Goal: Task Accomplishment & Management: Use online tool/utility

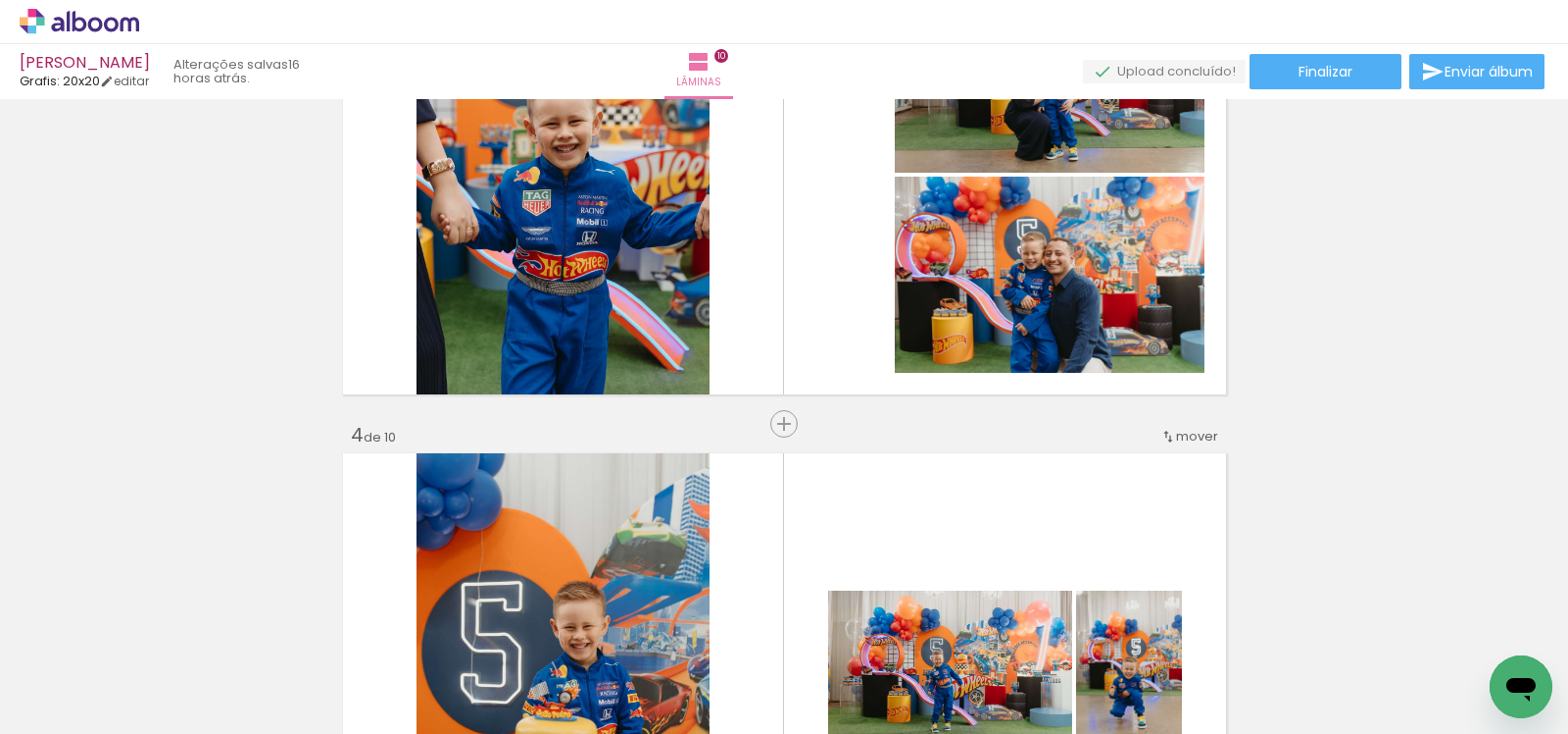
scroll to position [0, 2989]
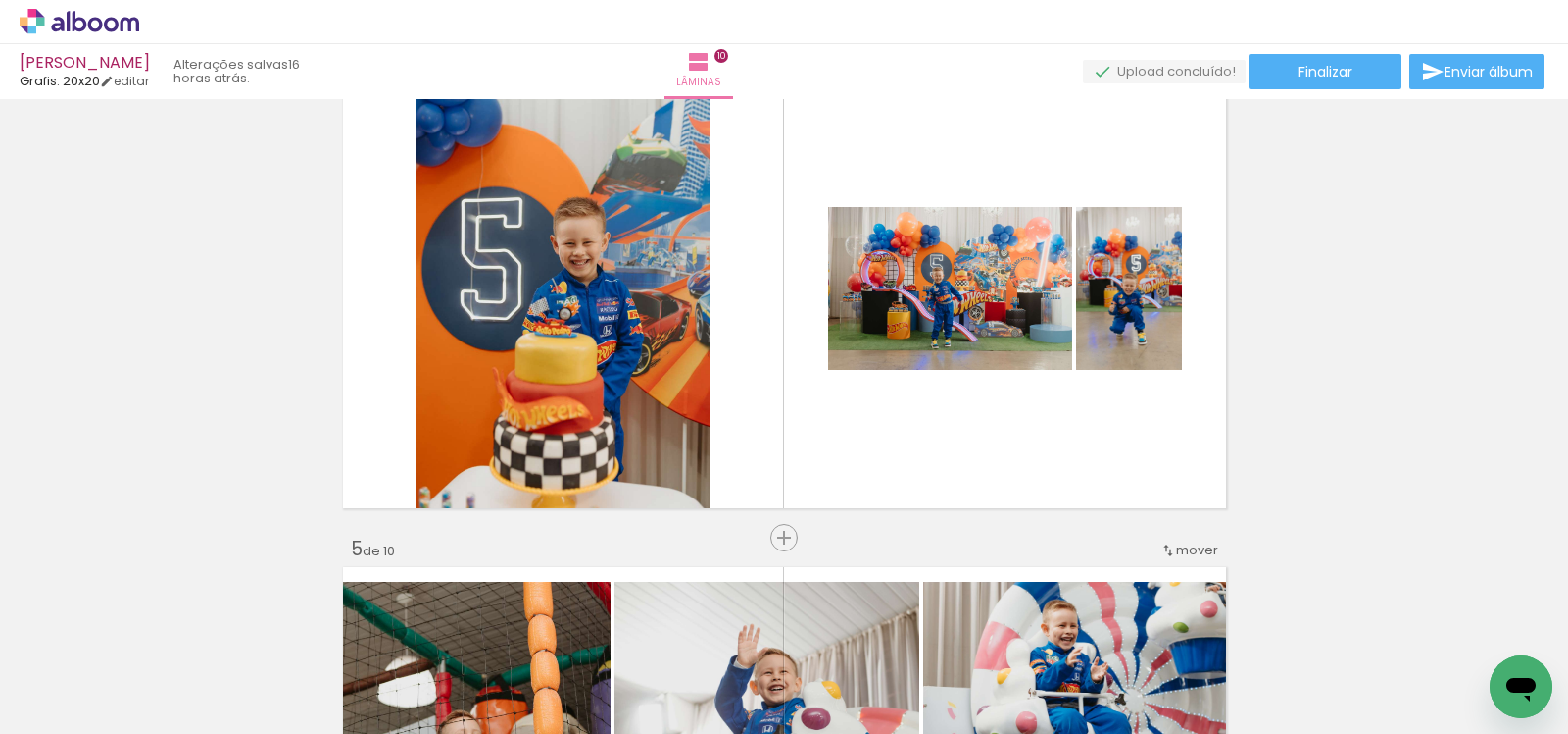
scroll to position [1584, 0]
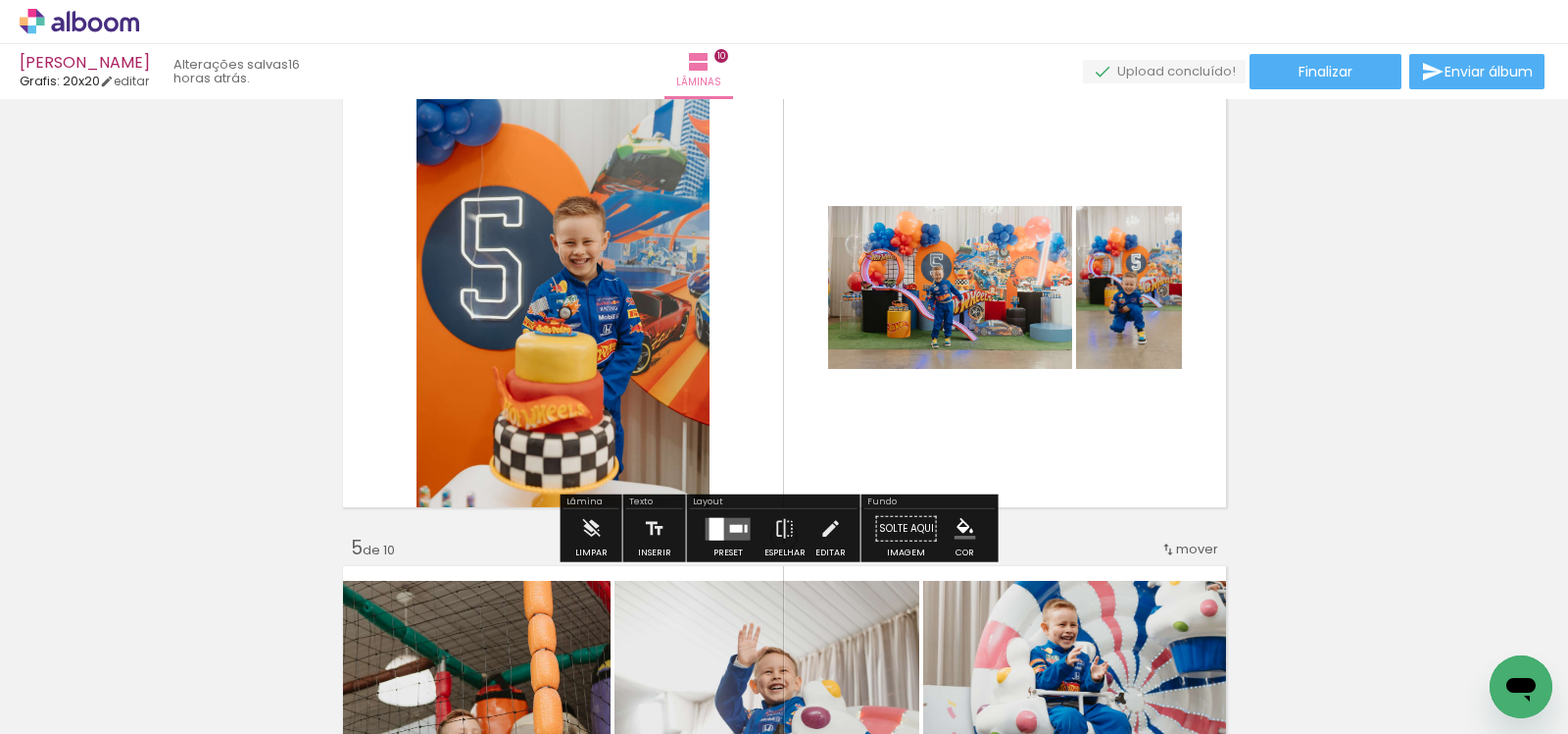
click at [730, 511] on div at bounding box center [728, 529] width 52 height 40
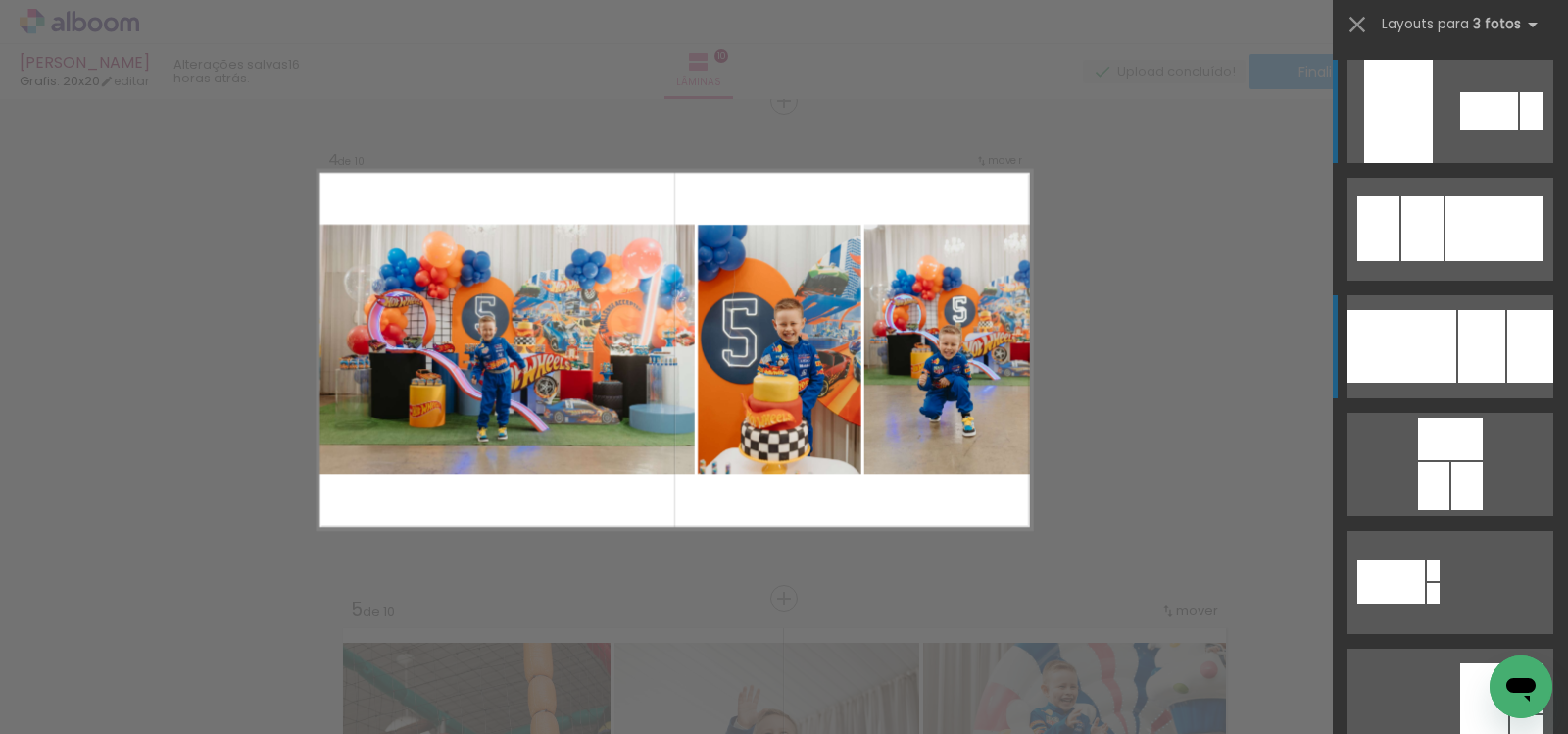
scroll to position [1517, 0]
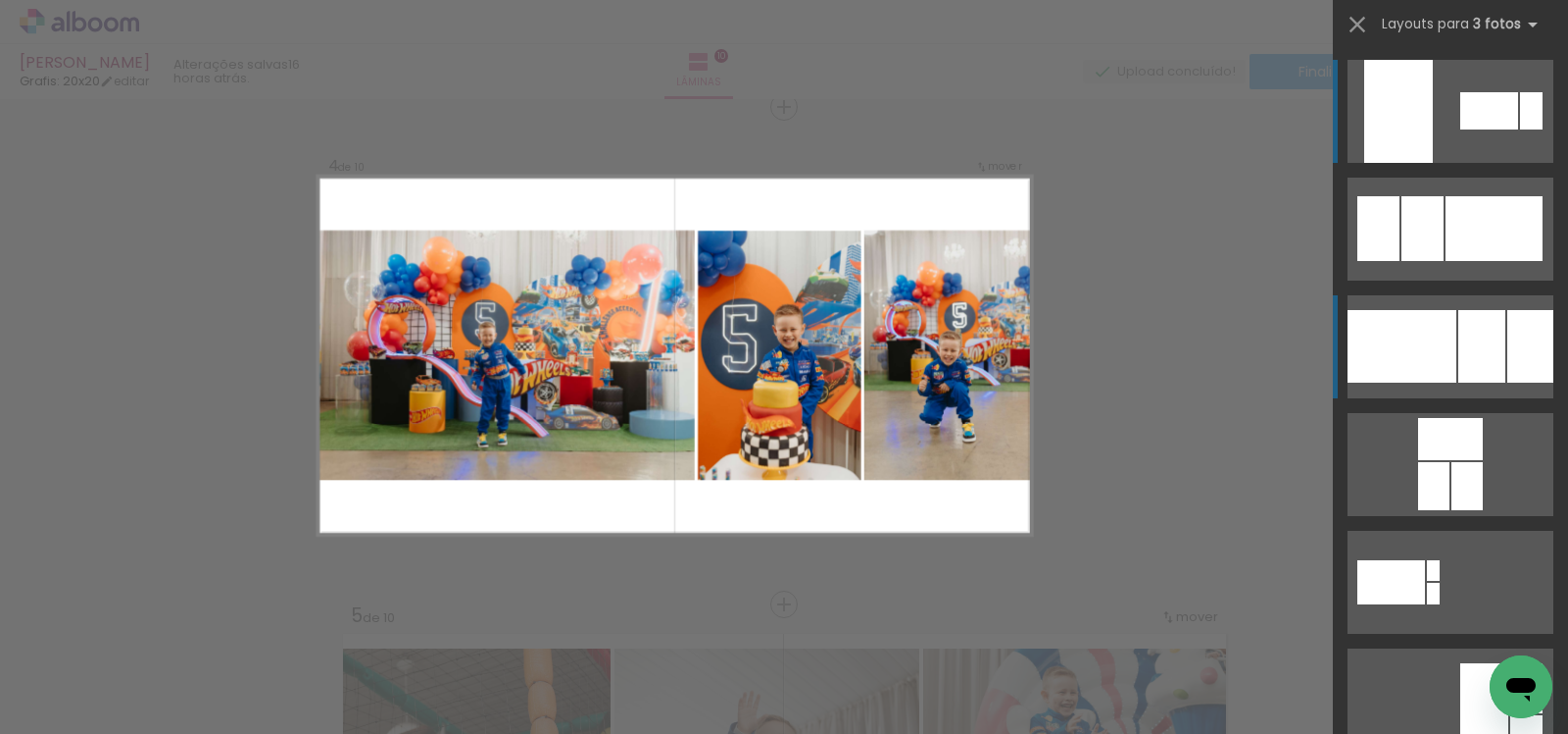
click at [1498, 280] on quentale-layouter at bounding box center [1451, 229] width 206 height 103
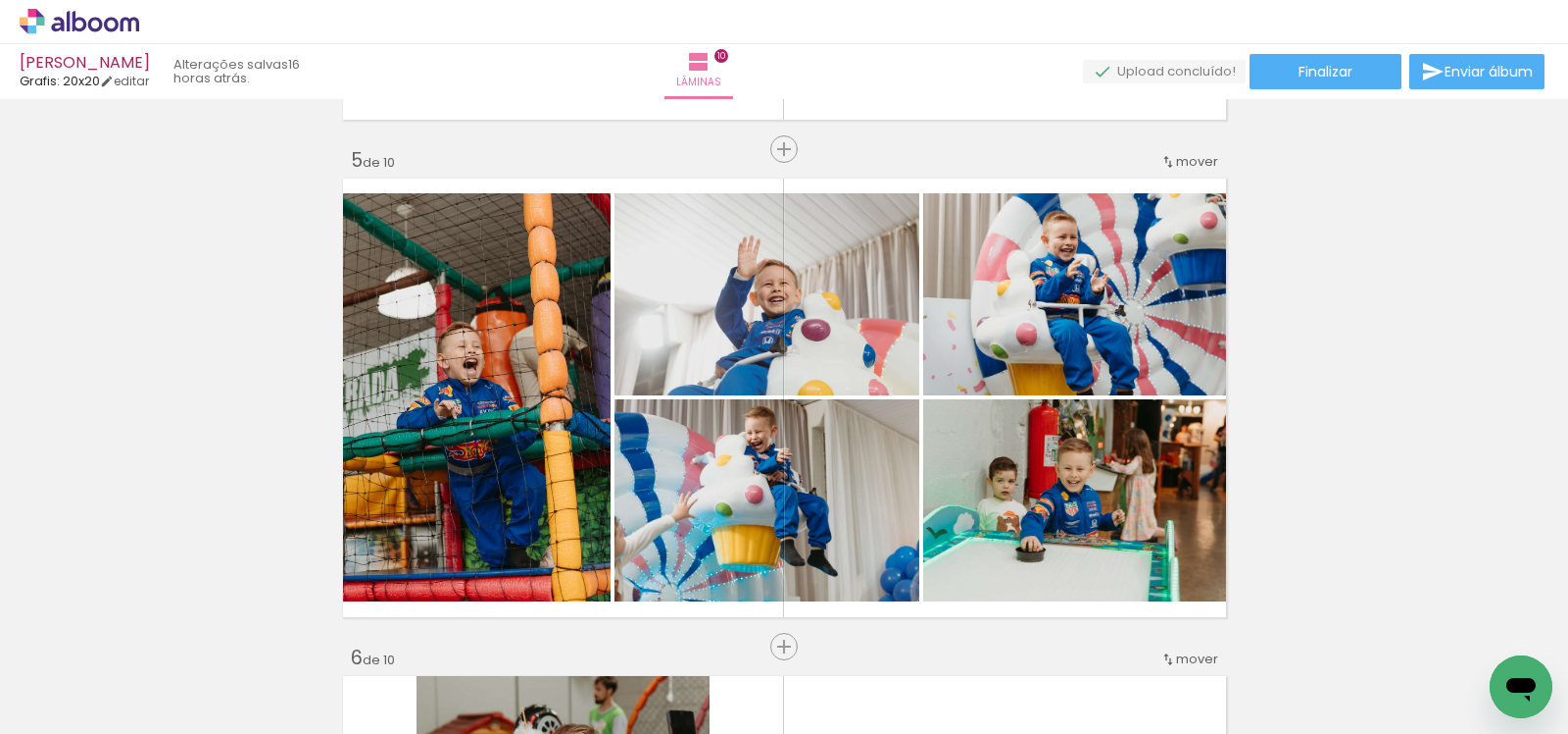
scroll to position [1970, 0]
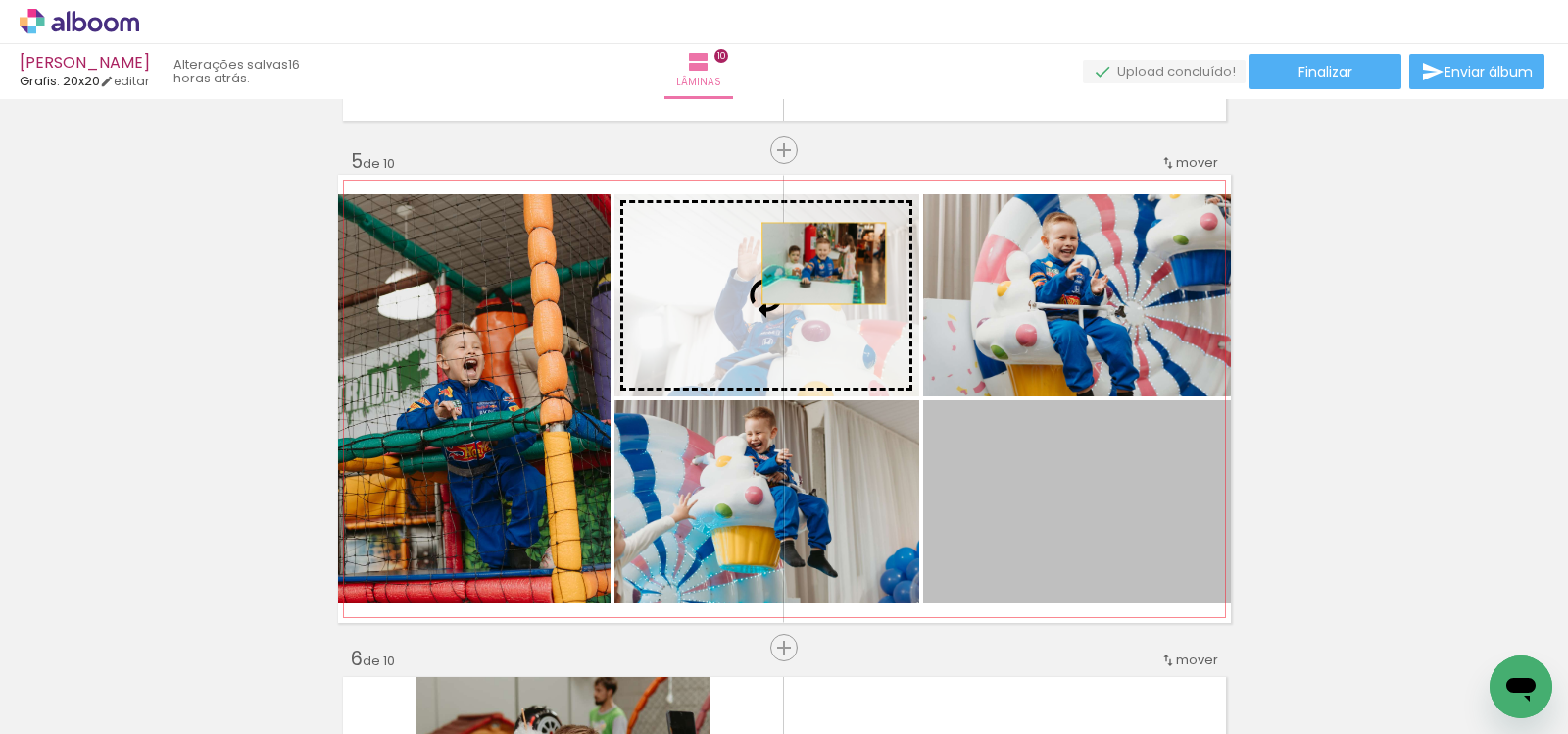
drag, startPoint x: 1097, startPoint y: 479, endPoint x: 810, endPoint y: 260, distance: 361.0
click at [0, 0] on slot at bounding box center [0, 0] width 0 height 0
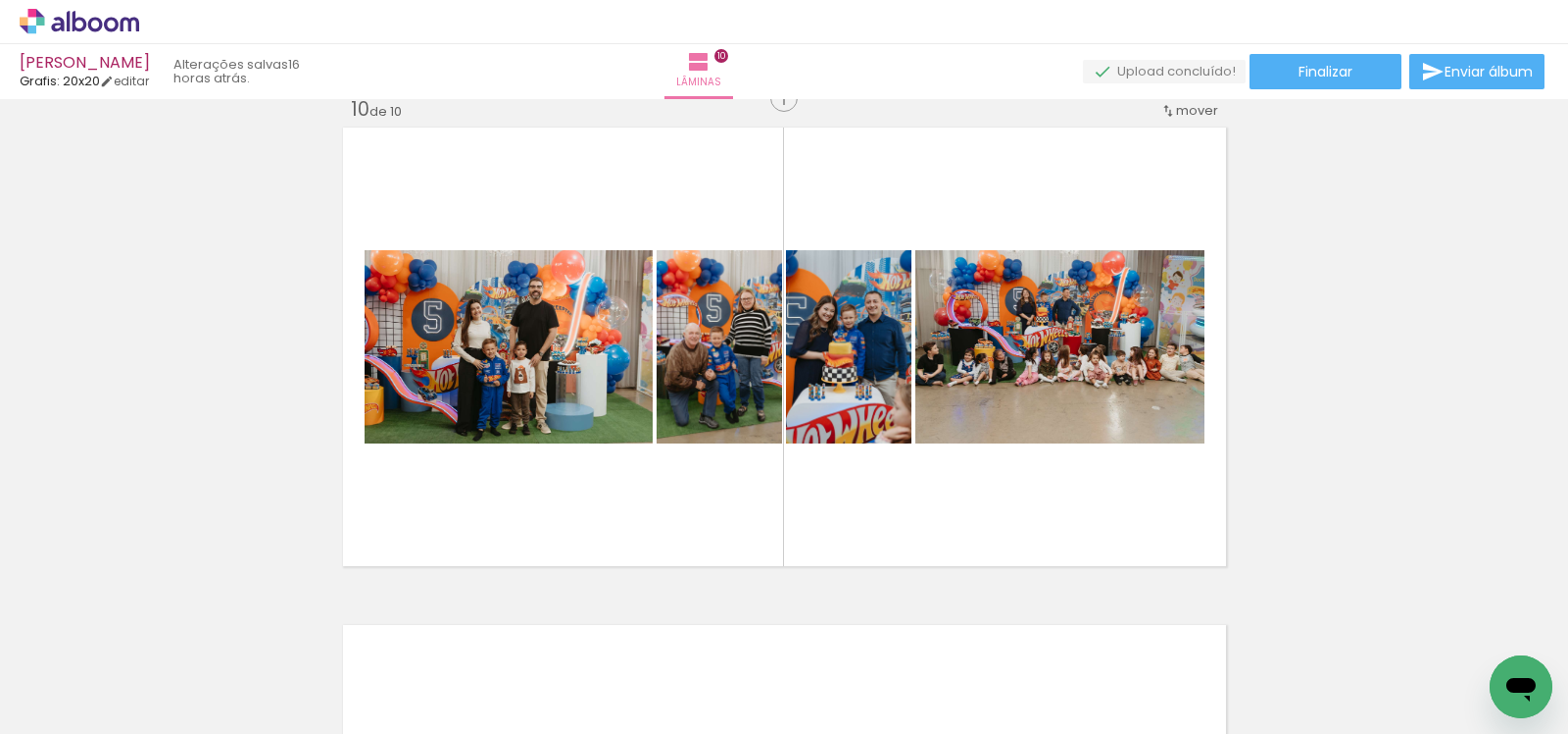
scroll to position [4510, 0]
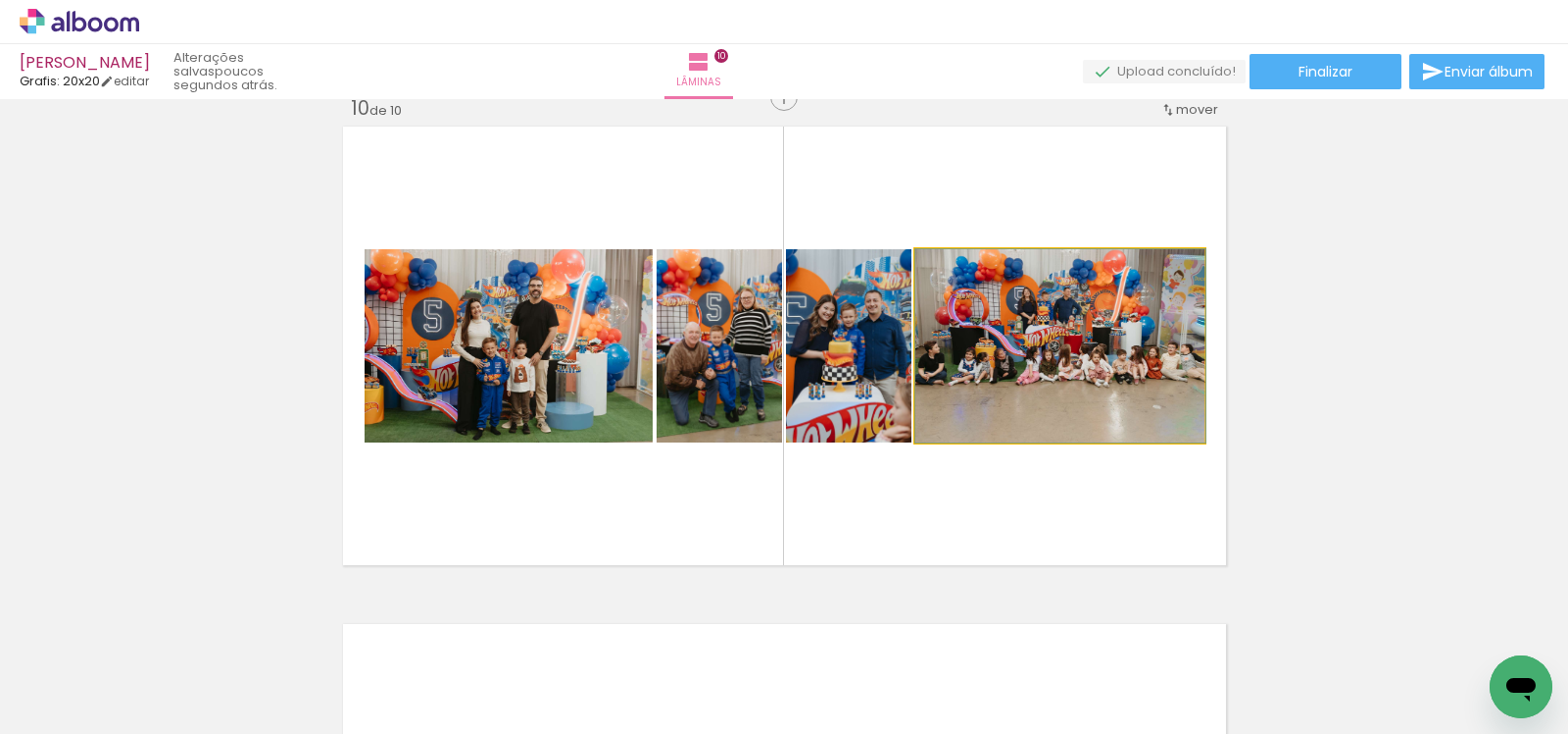
drag, startPoint x: 1028, startPoint y: 393, endPoint x: 1151, endPoint y: 431, distance: 128.7
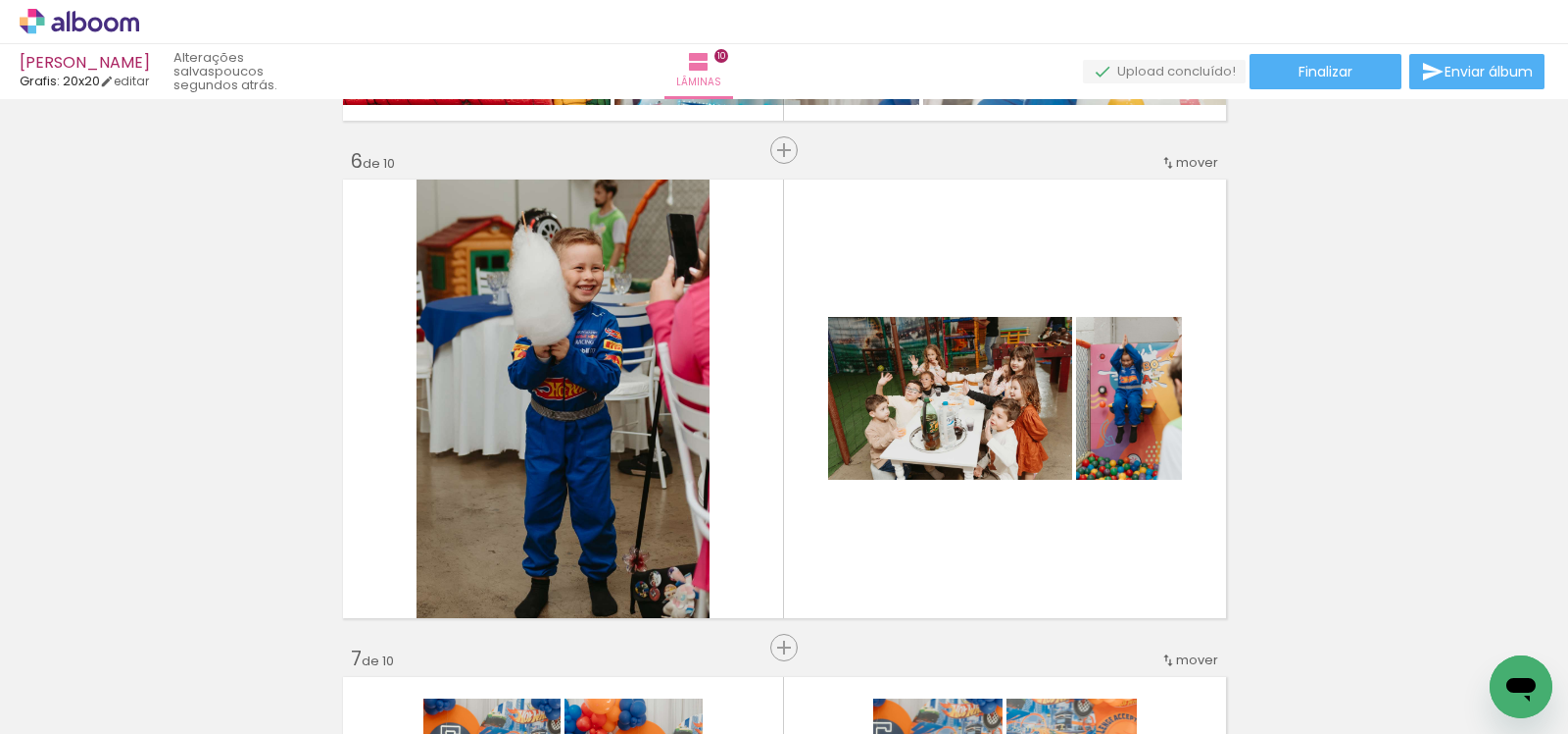
scroll to position [2409, 0]
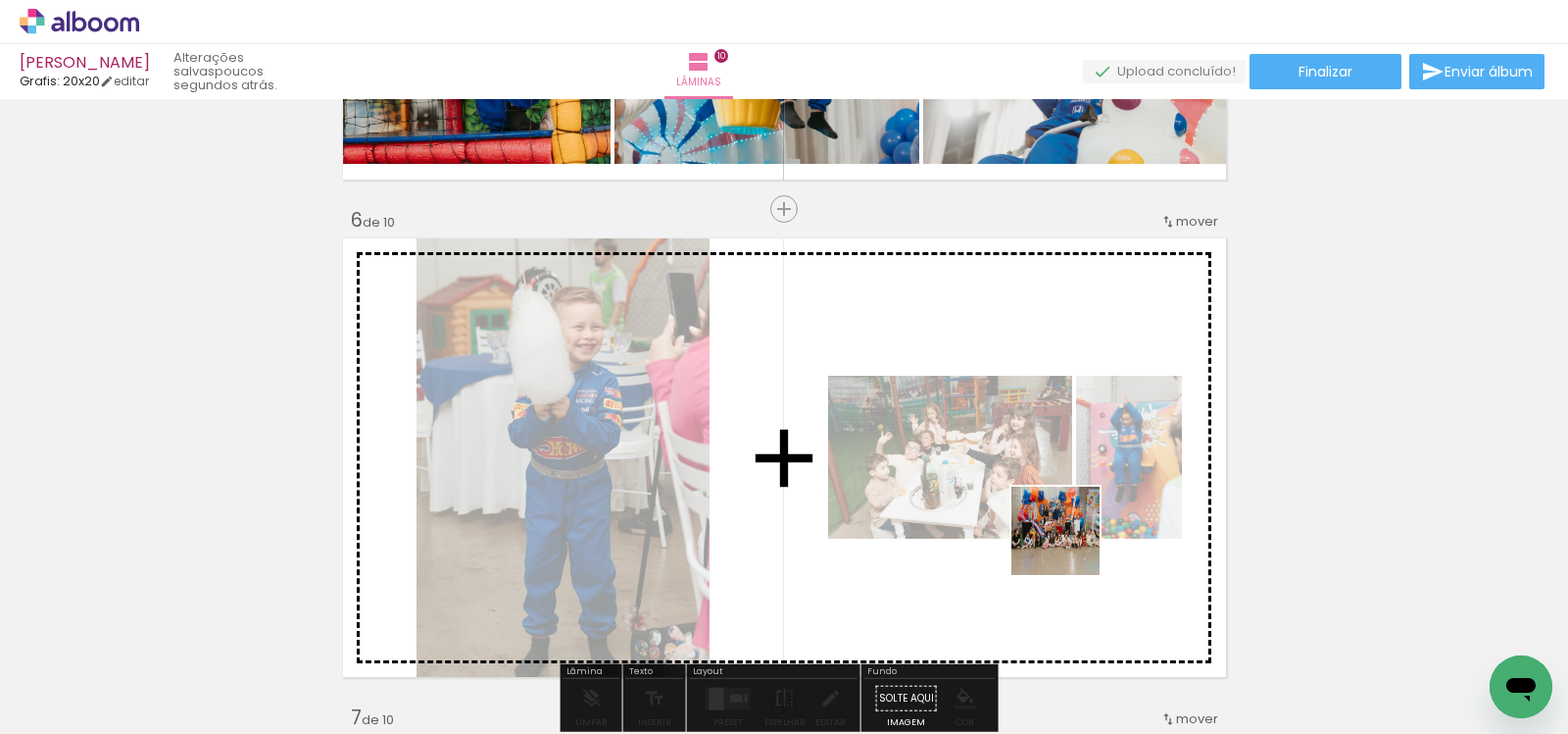
drag, startPoint x: 1158, startPoint y: 656, endPoint x: 1046, endPoint y: 514, distance: 180.9
click at [1046, 514] on quentale-workspace at bounding box center [784, 367] width 1568 height 734
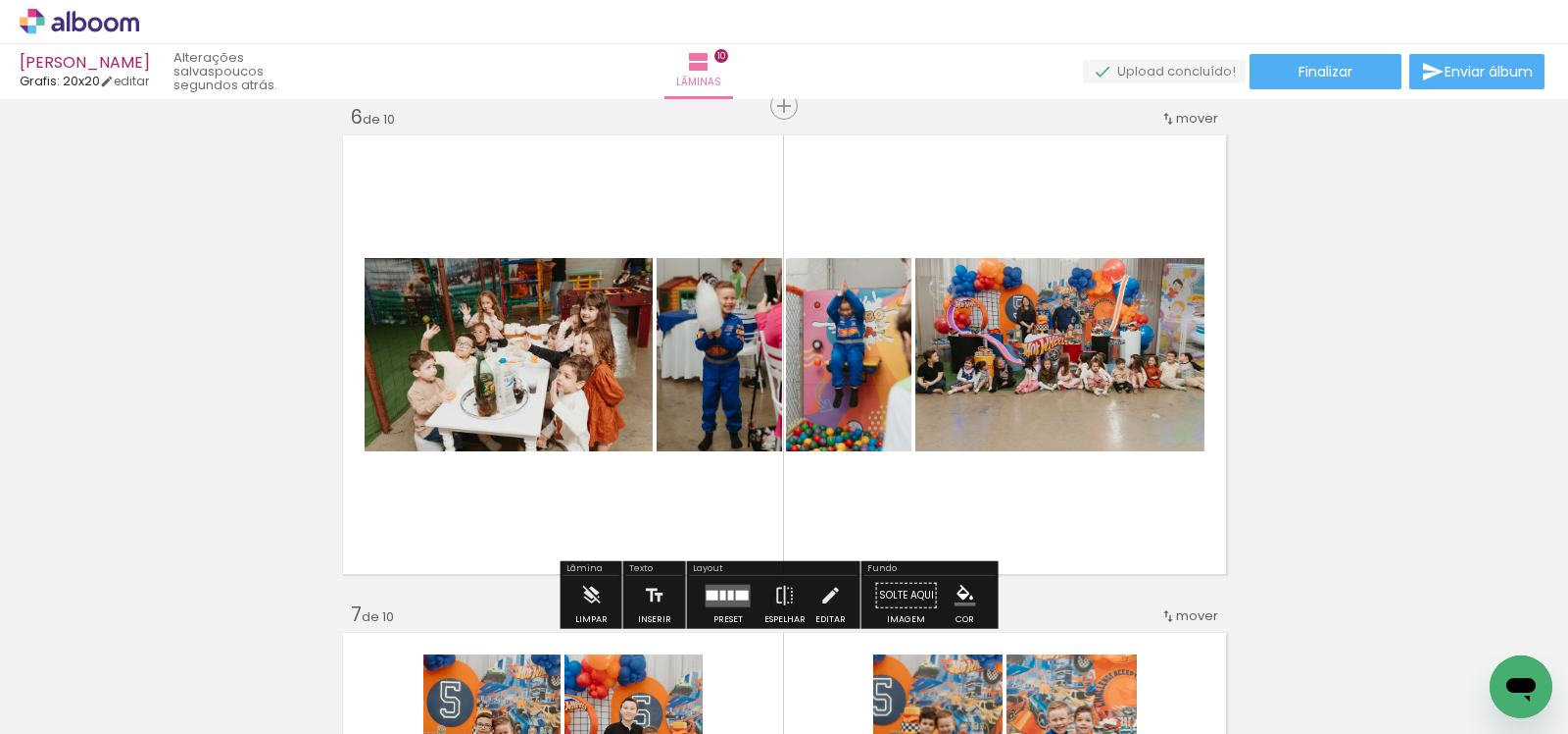
scroll to position [2535, 0]
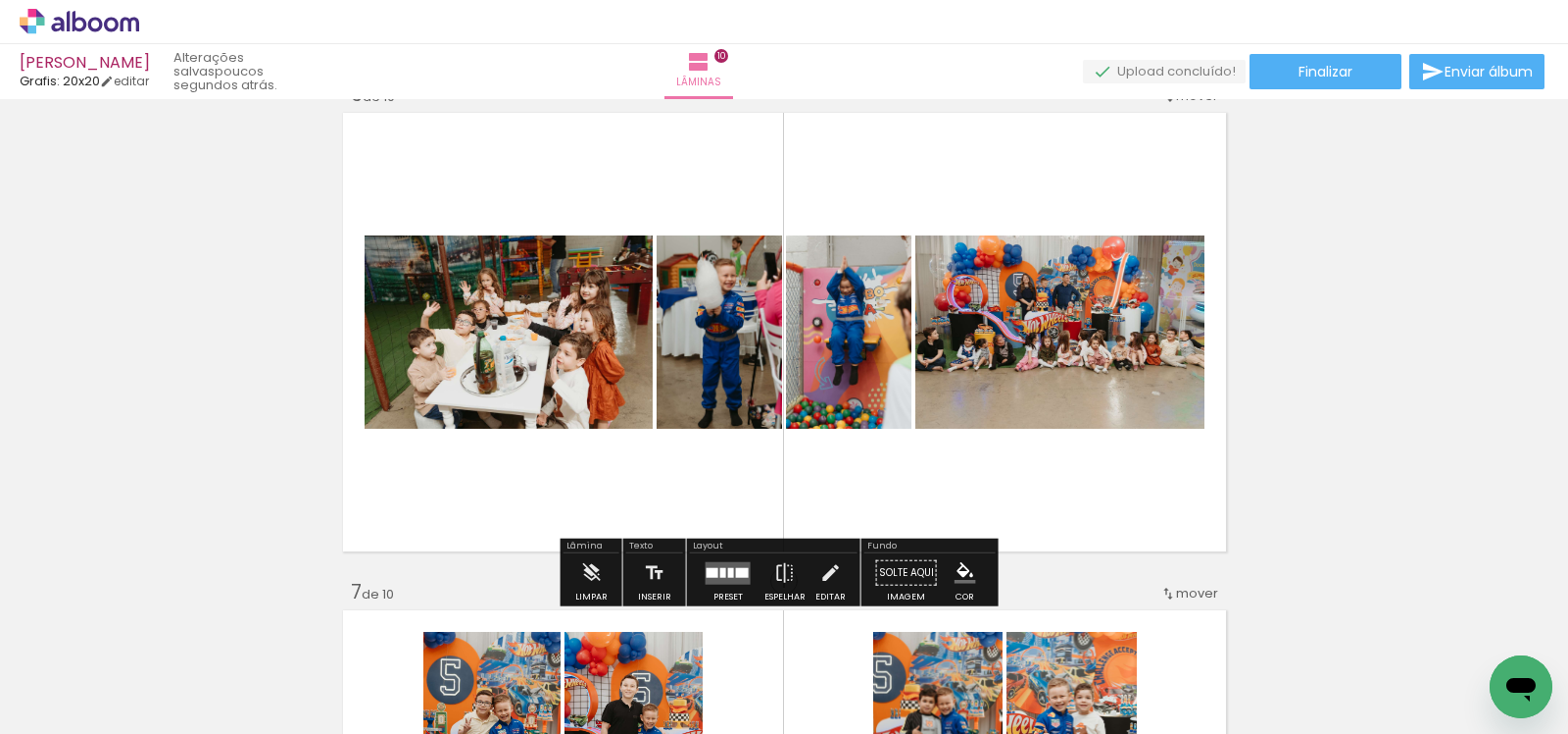
click at [721, 572] on div at bounding box center [724, 572] width 6 height 10
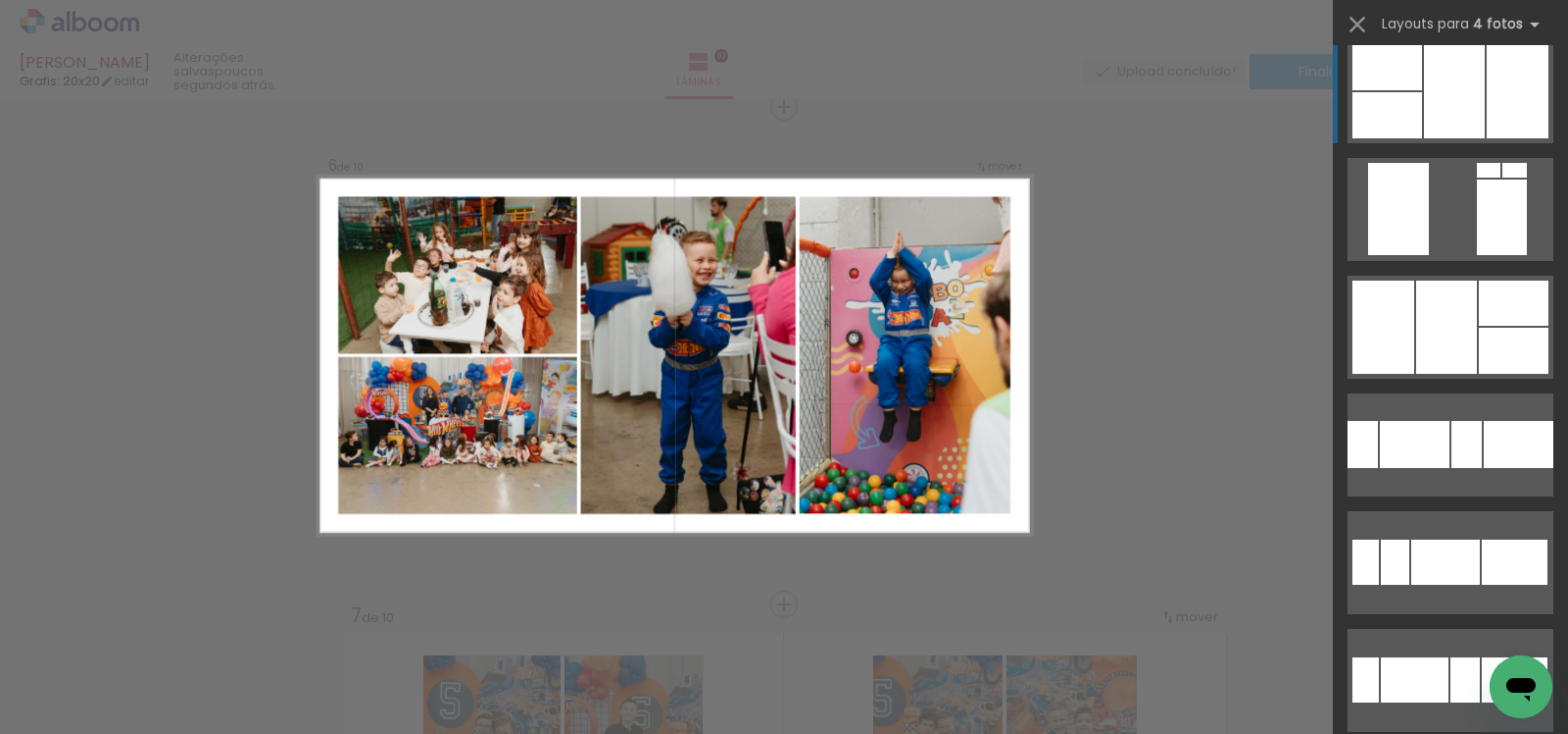
scroll to position [2853, 0]
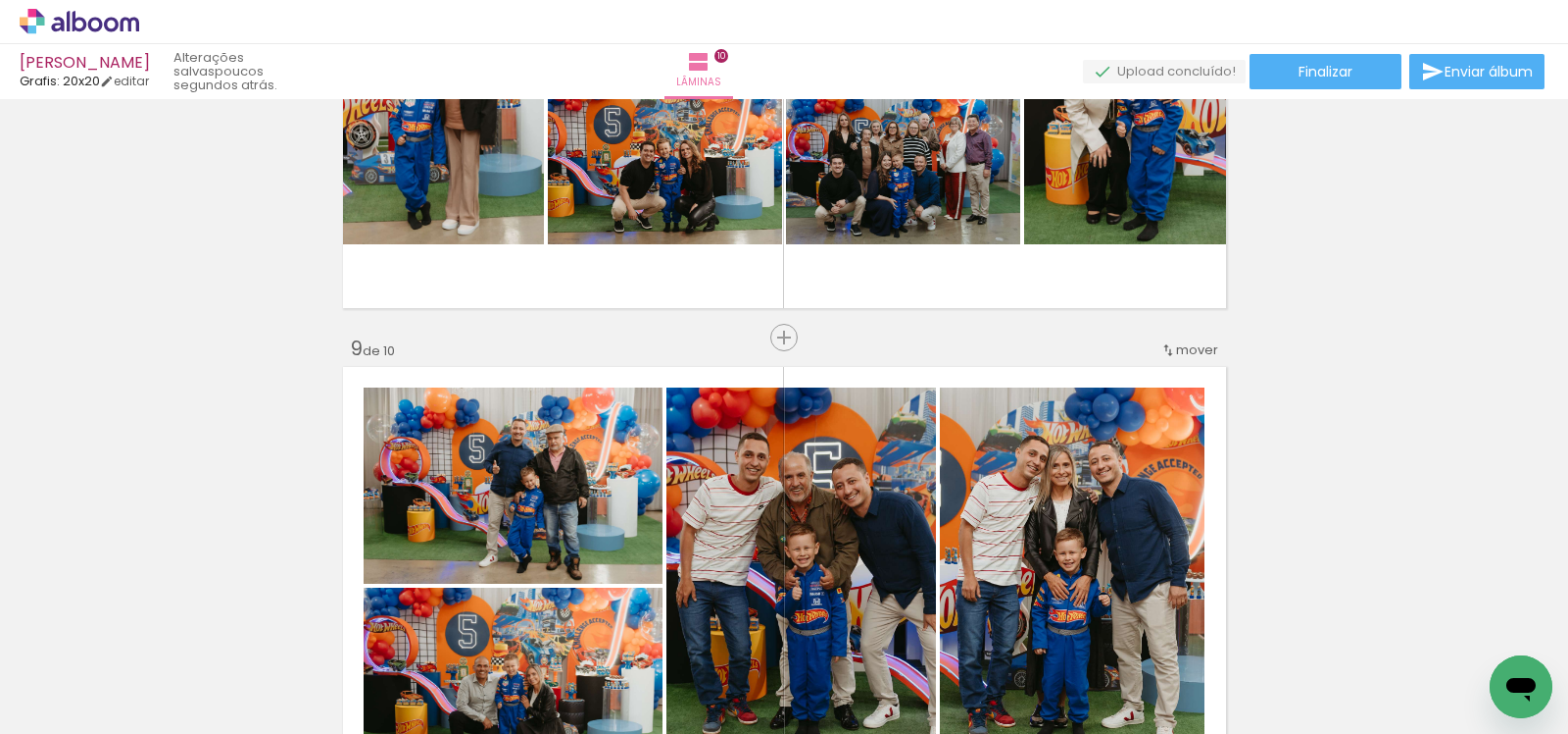
scroll to position [3817, 0]
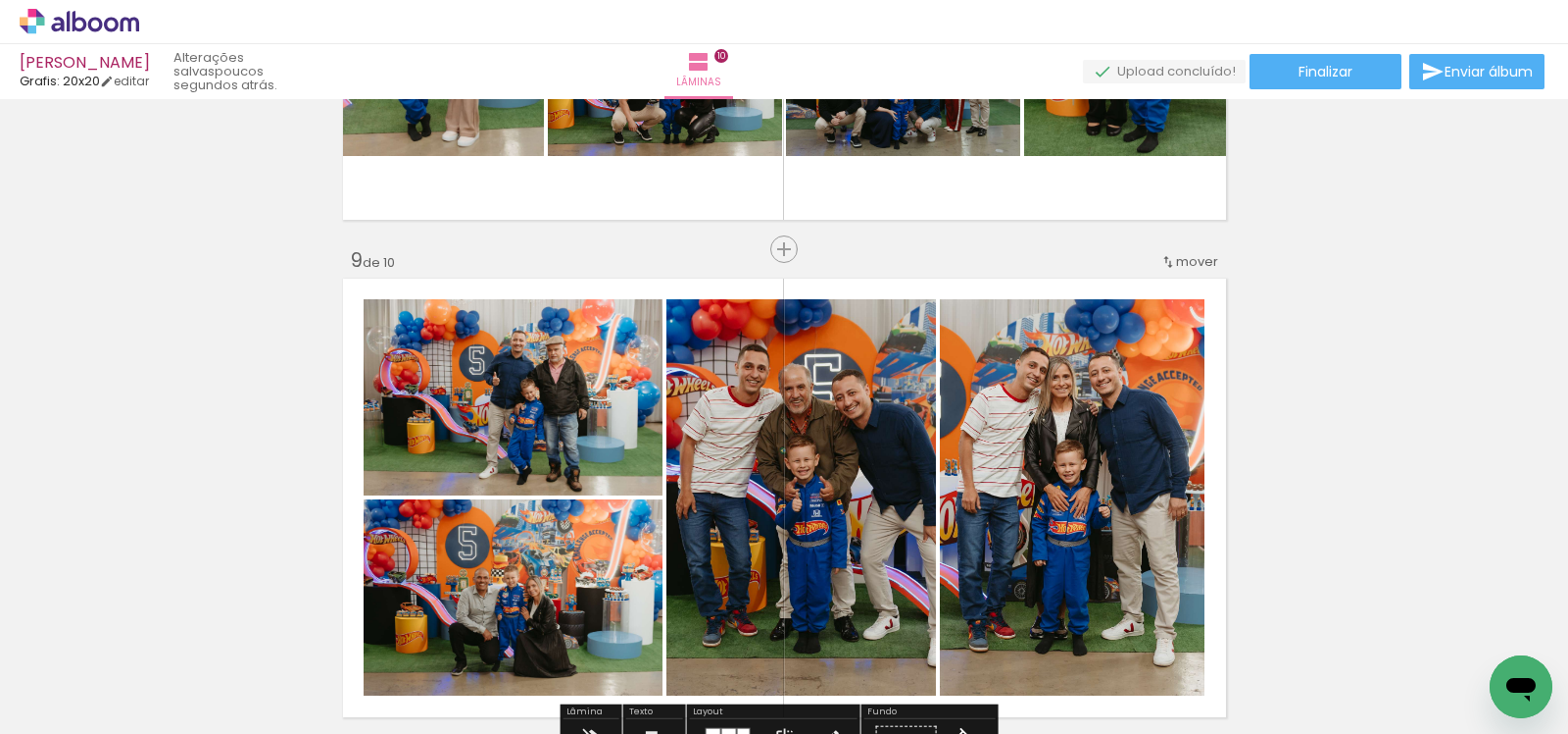
scroll to position [4512, 0]
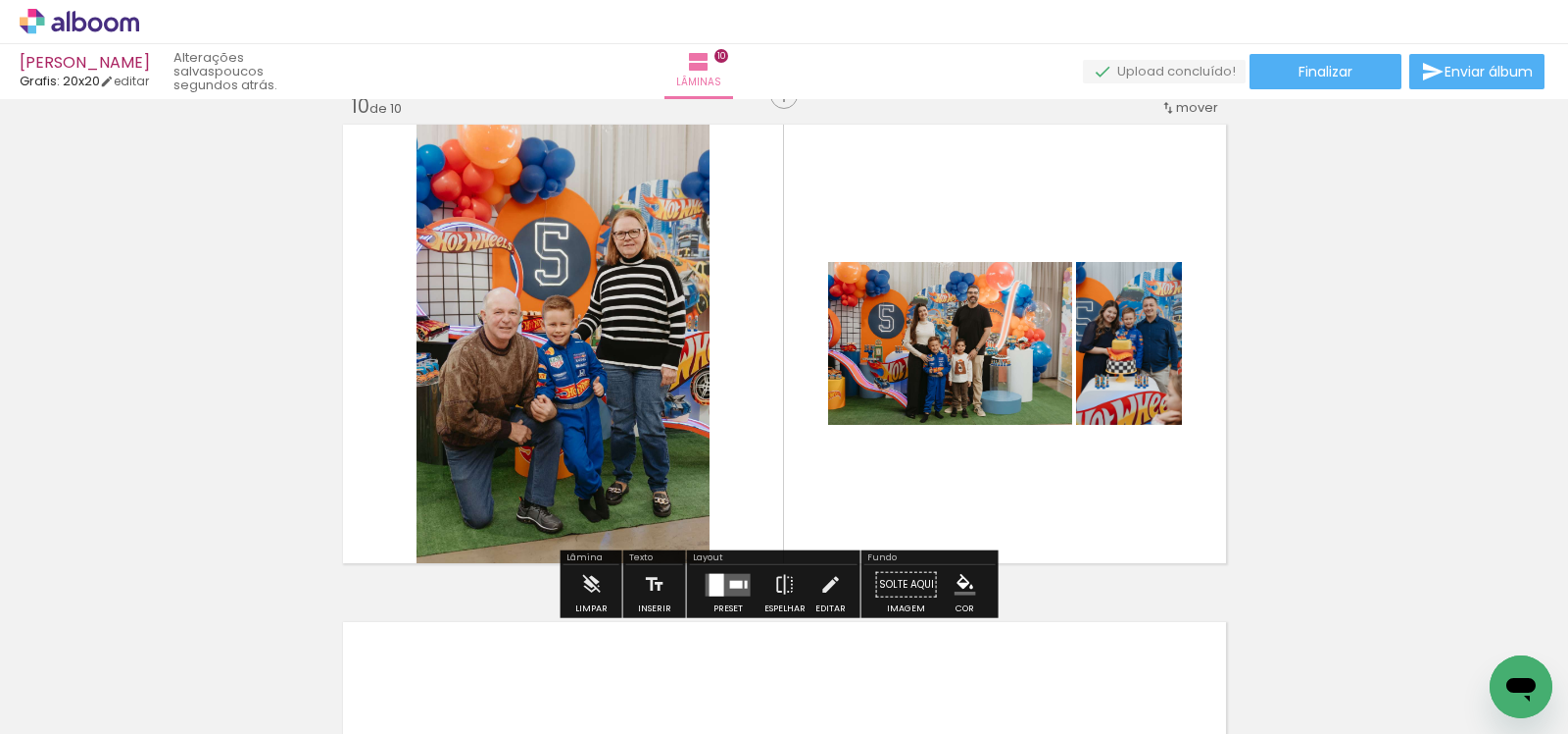
click at [713, 569] on div at bounding box center [728, 584] width 52 height 40
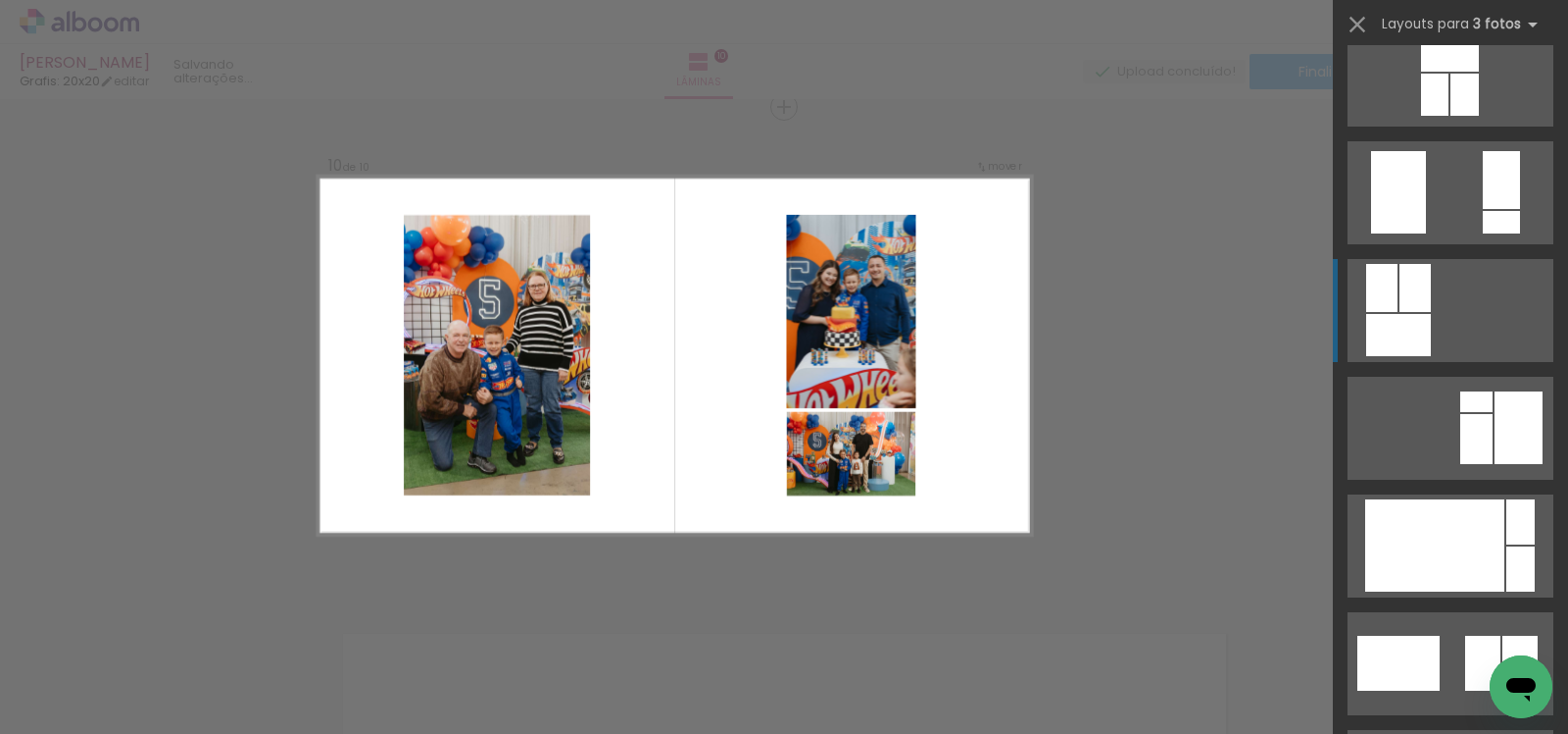
scroll to position [2089, 0]
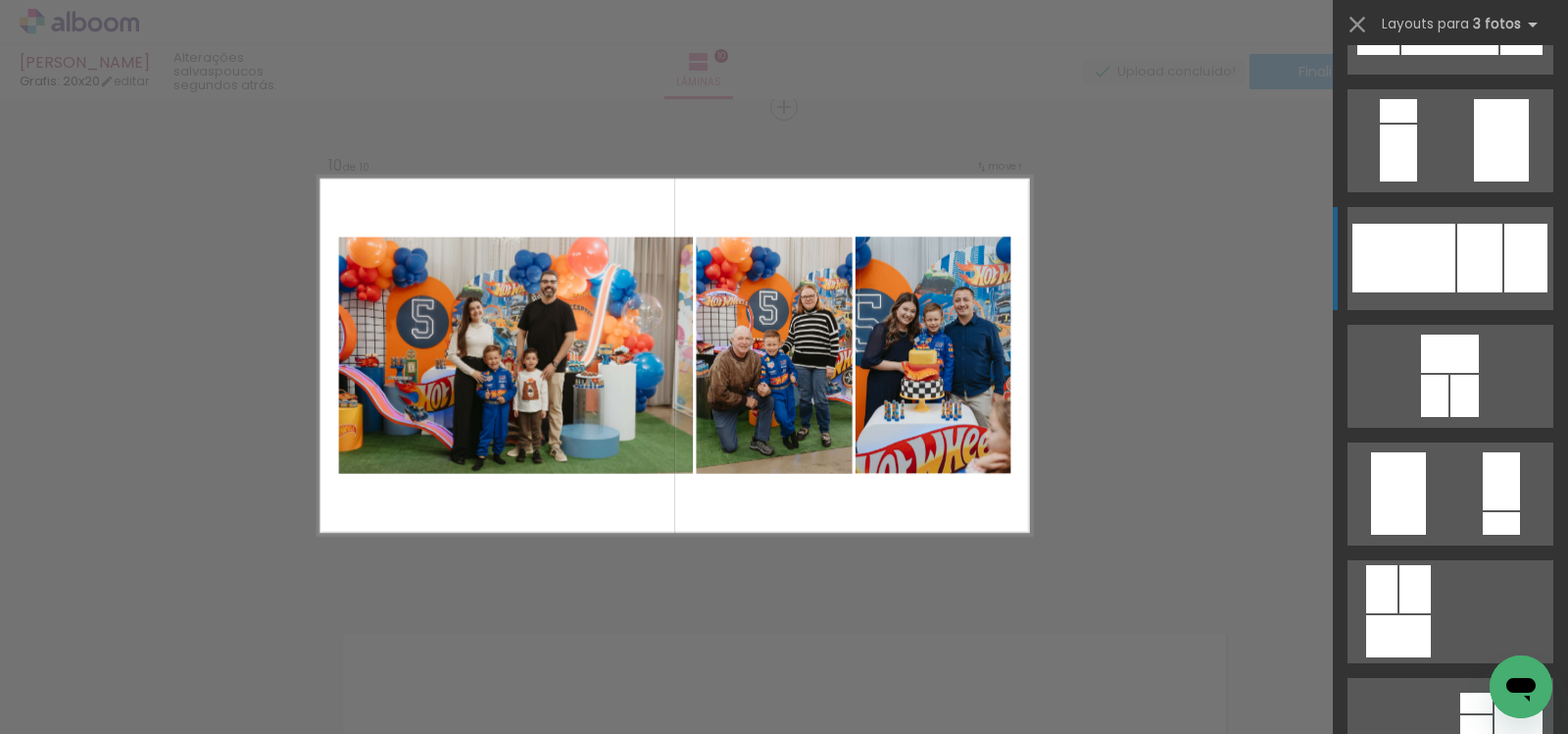
click at [1425, 286] on div at bounding box center [1405, 258] width 103 height 68
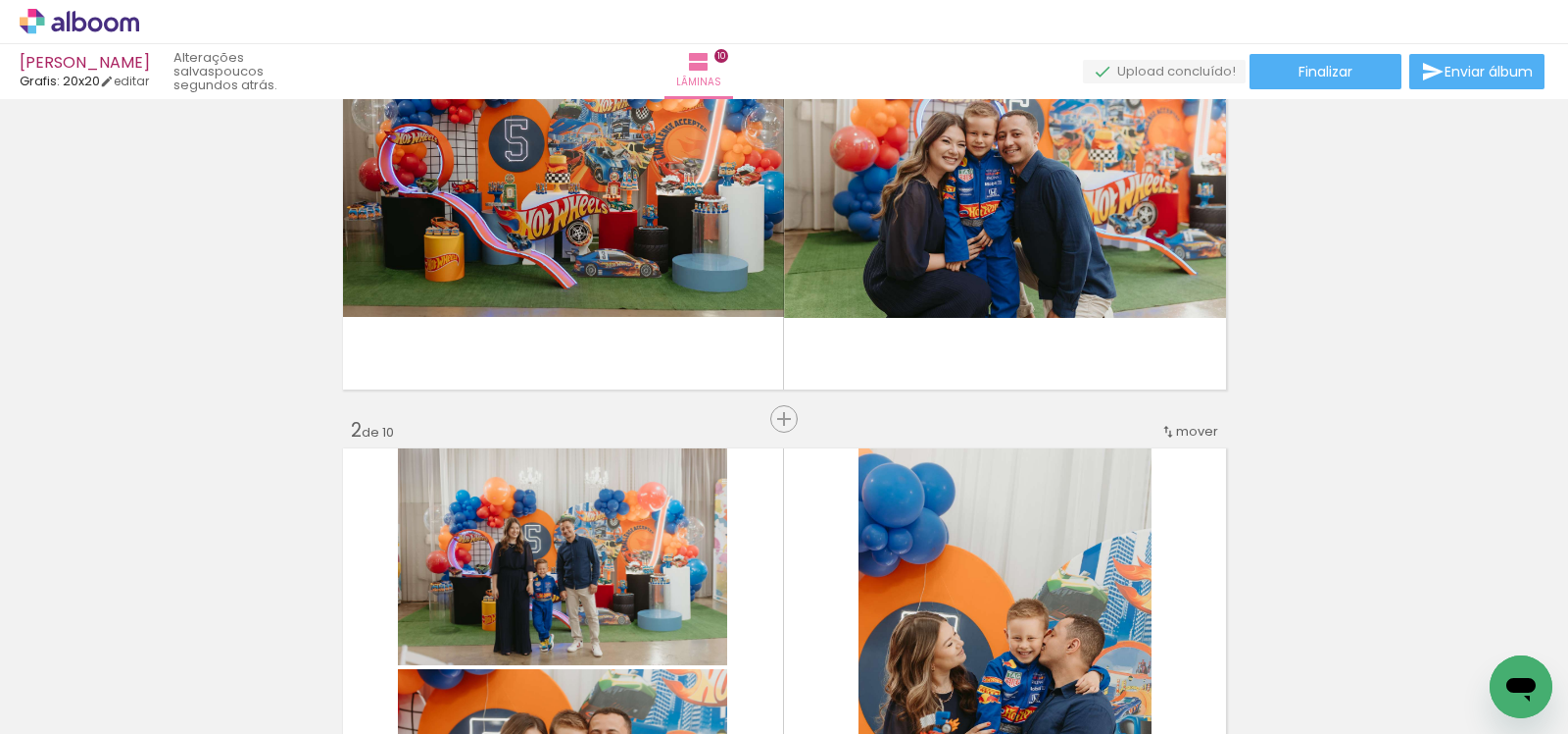
scroll to position [0, 0]
